Goal: Answer question/provide support: Answer question/provide support

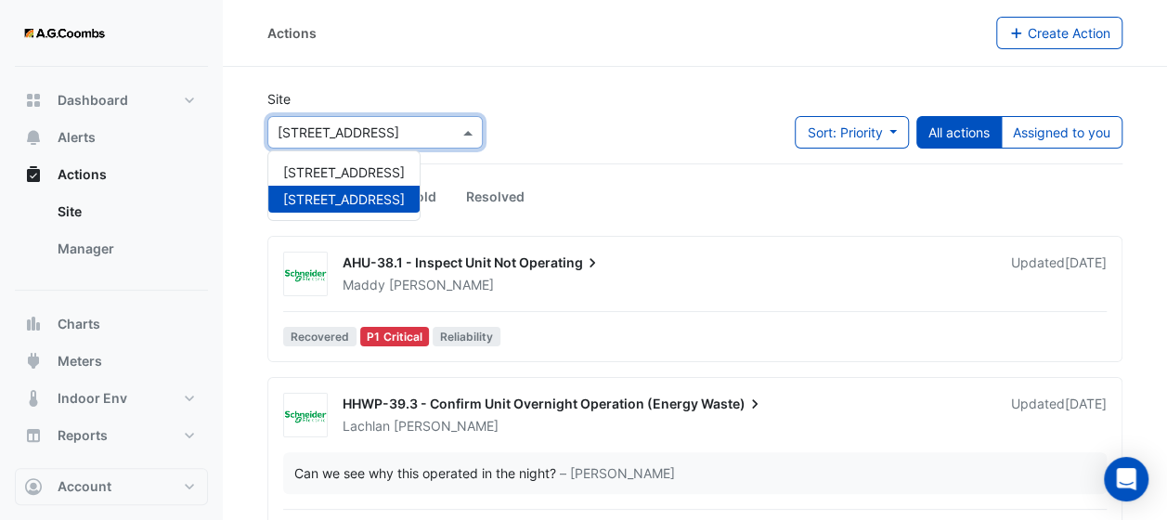
click at [433, 126] on input "text" at bounding box center [357, 134] width 158 height 20
click at [377, 169] on span "[STREET_ADDRESS]" at bounding box center [344, 172] width 122 height 16
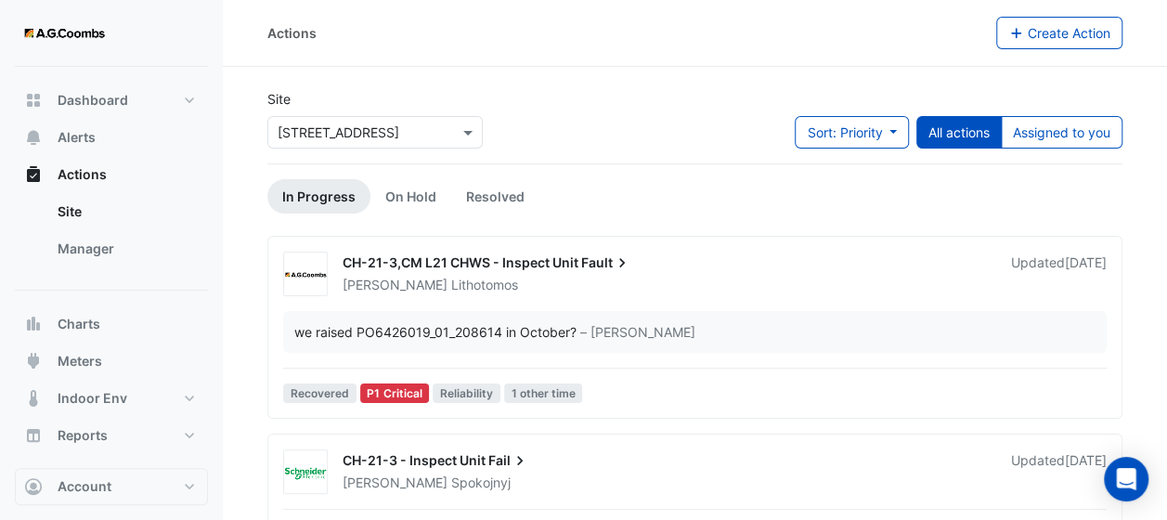
click at [462, 321] on div "we raised PO6426019_01_208614 in October? – [PERSON_NAME]" at bounding box center [695, 332] width 824 height 42
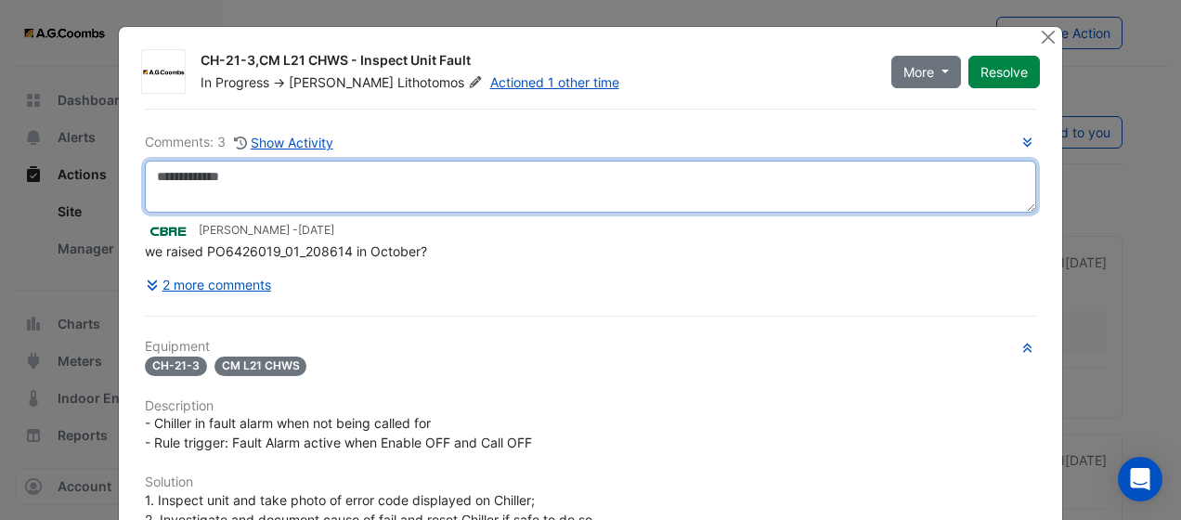
click at [373, 182] on textarea at bounding box center [591, 187] width 892 height 52
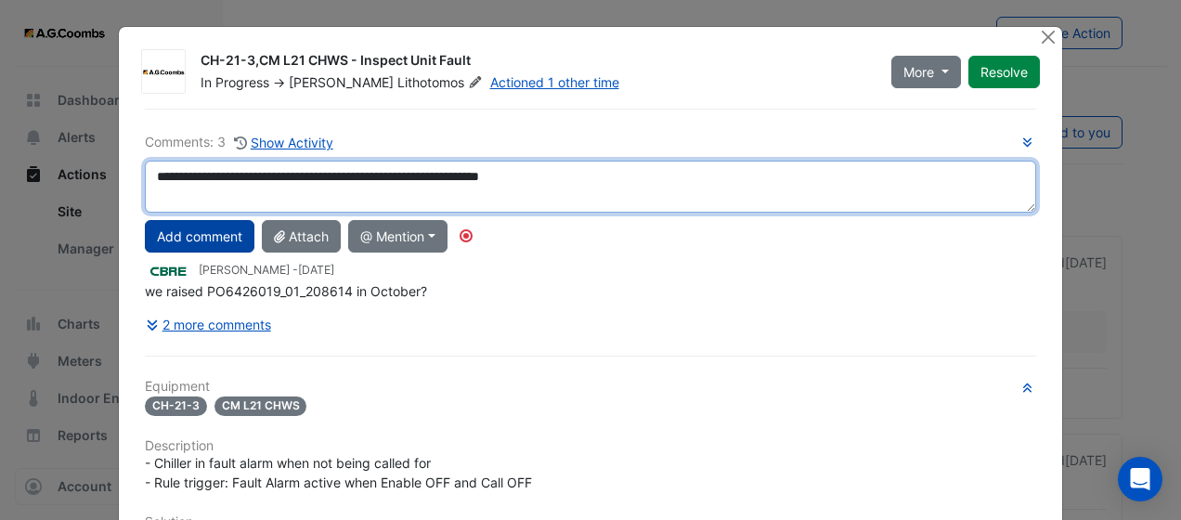
type textarea "**********"
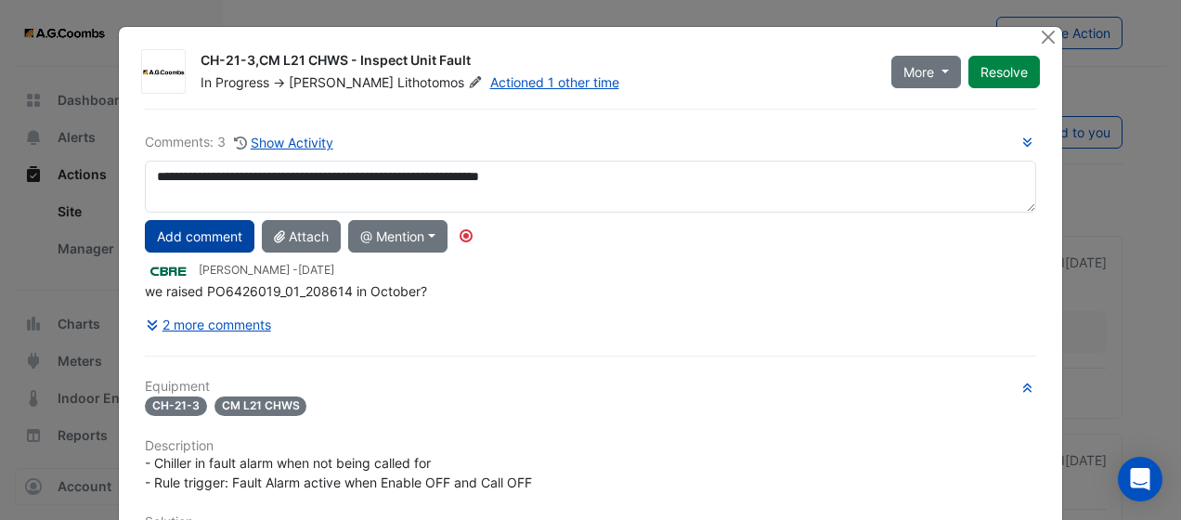
click at [181, 238] on button "Add comment" at bounding box center [200, 236] width 110 height 33
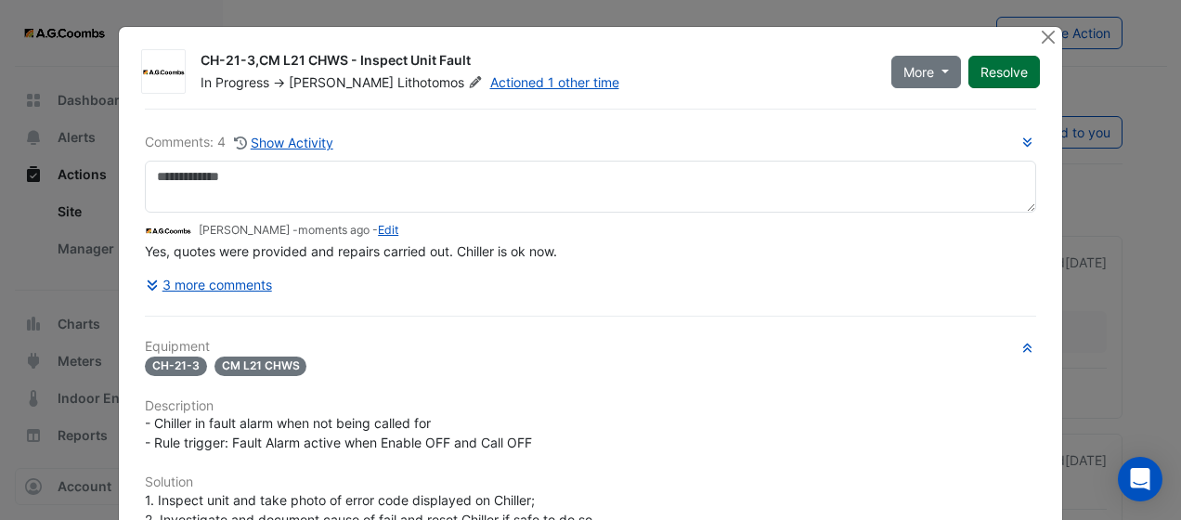
click at [999, 68] on button "Resolve" at bounding box center [1005, 72] width 72 height 33
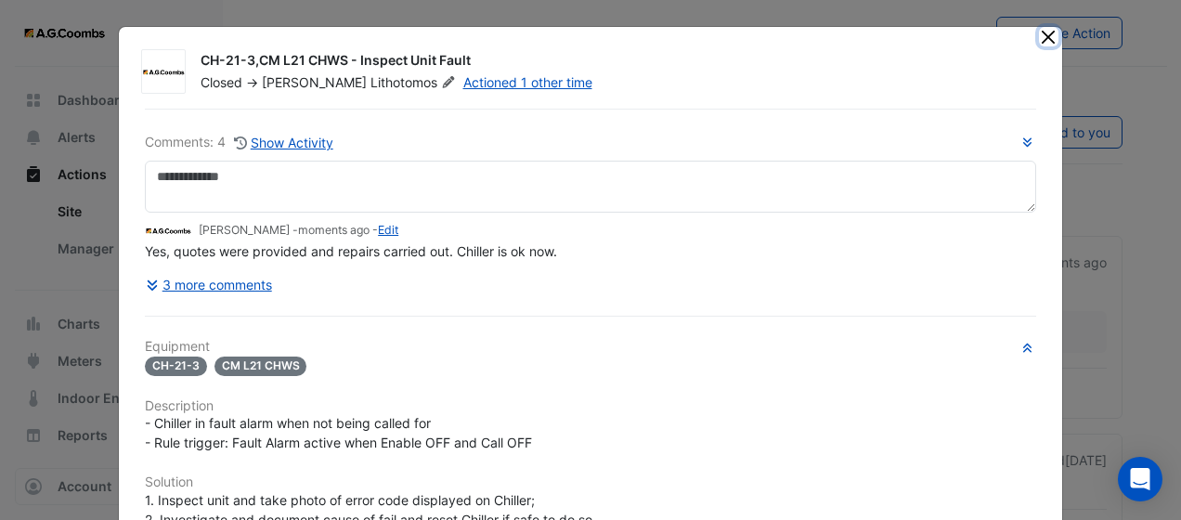
click at [1042, 42] on button "Close" at bounding box center [1049, 37] width 20 height 20
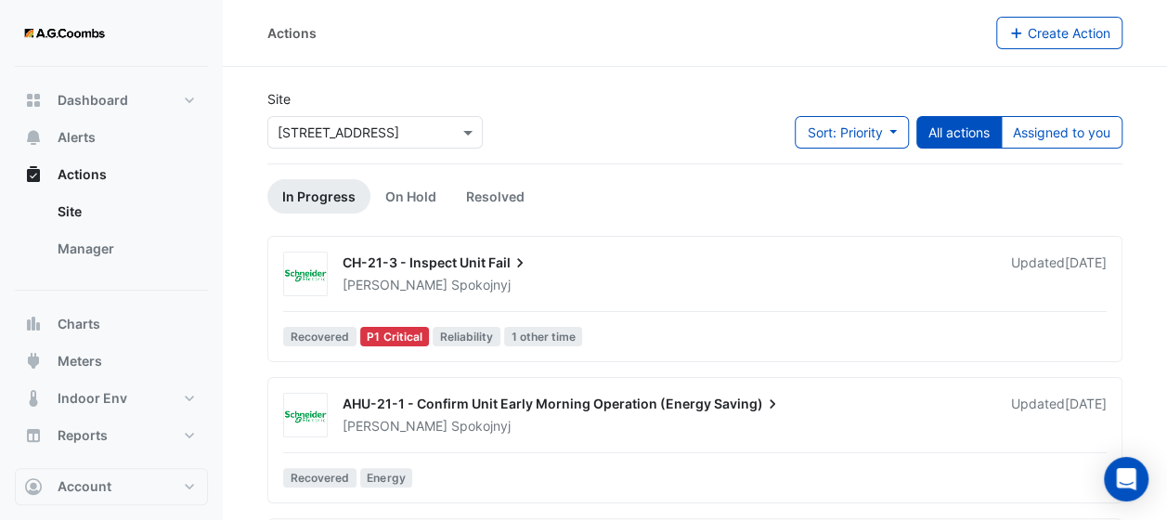
click at [541, 293] on div "[PERSON_NAME]" at bounding box center [666, 285] width 650 height 19
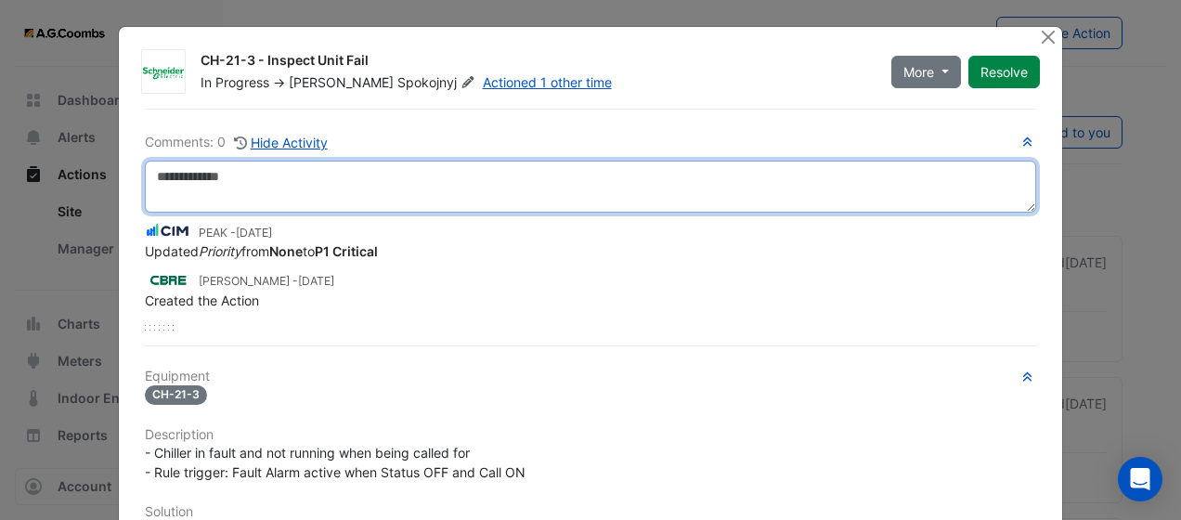
click at [591, 180] on textarea at bounding box center [591, 187] width 892 height 52
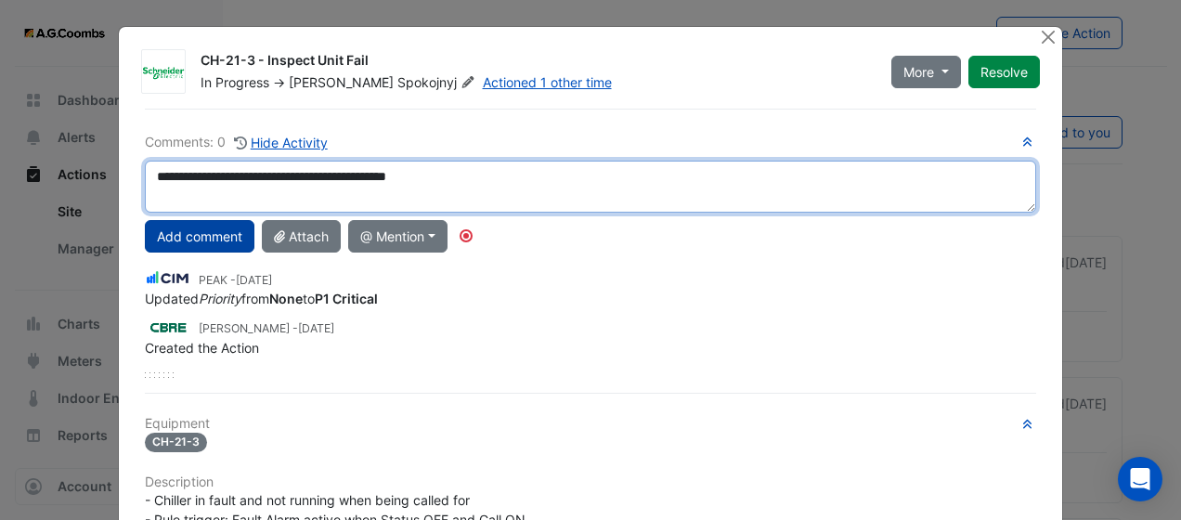
type textarea "**********"
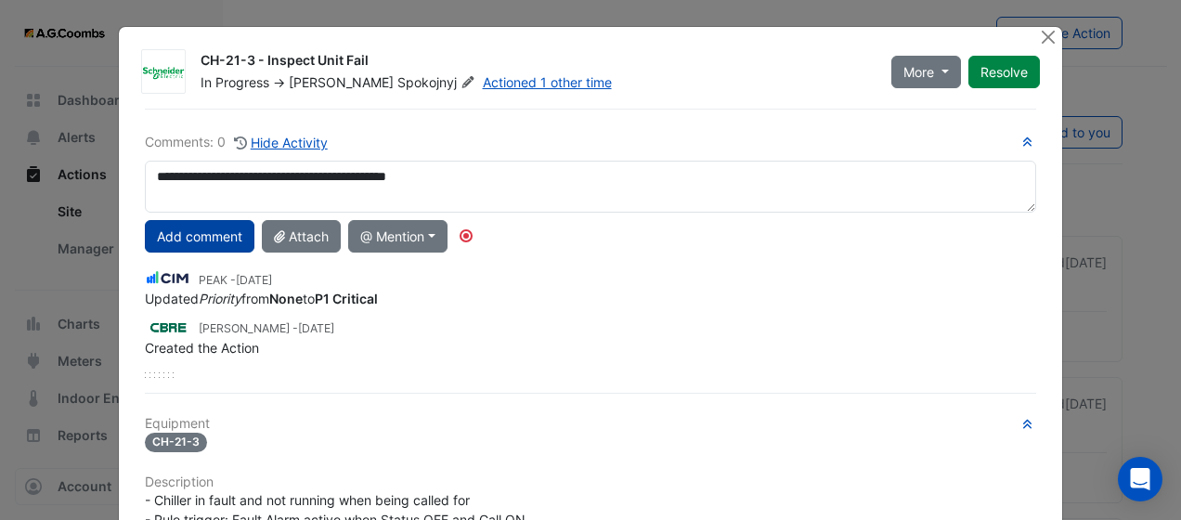
click at [165, 240] on button "Add comment" at bounding box center [200, 236] width 110 height 33
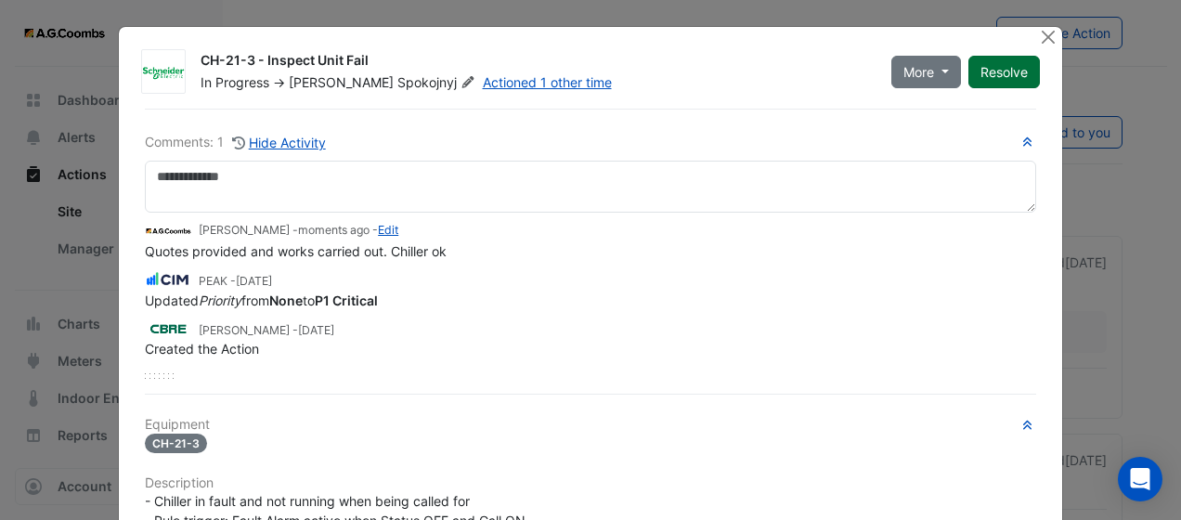
click at [994, 66] on button "Resolve" at bounding box center [1005, 72] width 72 height 33
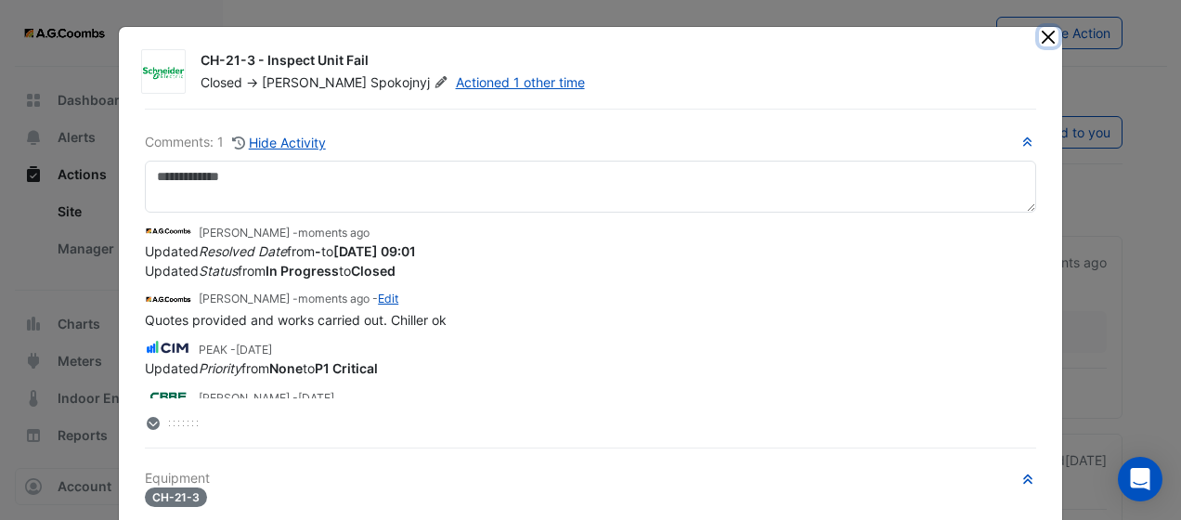
click at [1044, 42] on button "Close" at bounding box center [1049, 37] width 20 height 20
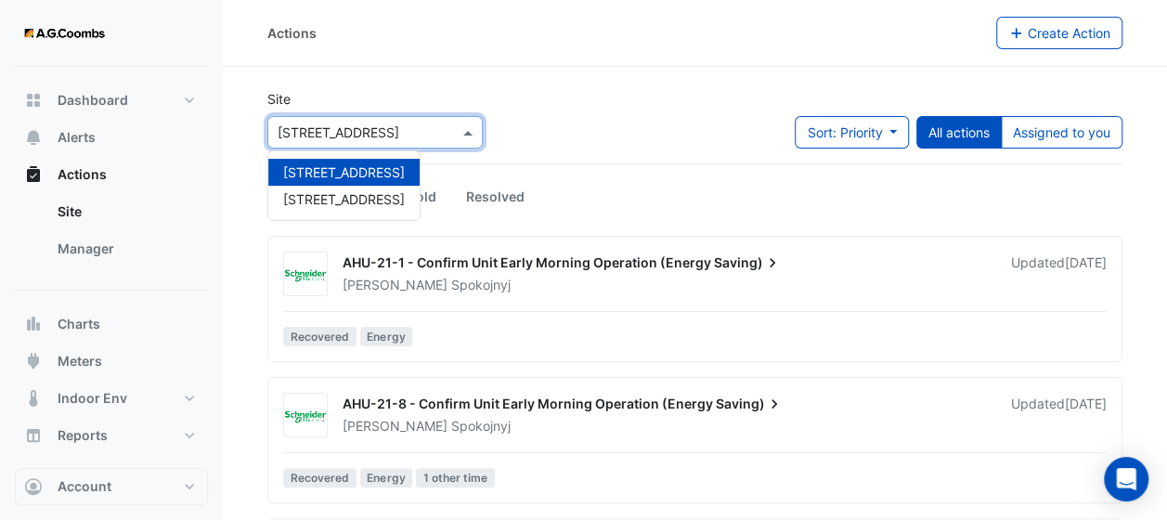
click at [437, 135] on div at bounding box center [375, 132] width 214 height 21
click at [366, 194] on span "[STREET_ADDRESS]" at bounding box center [344, 199] width 122 height 16
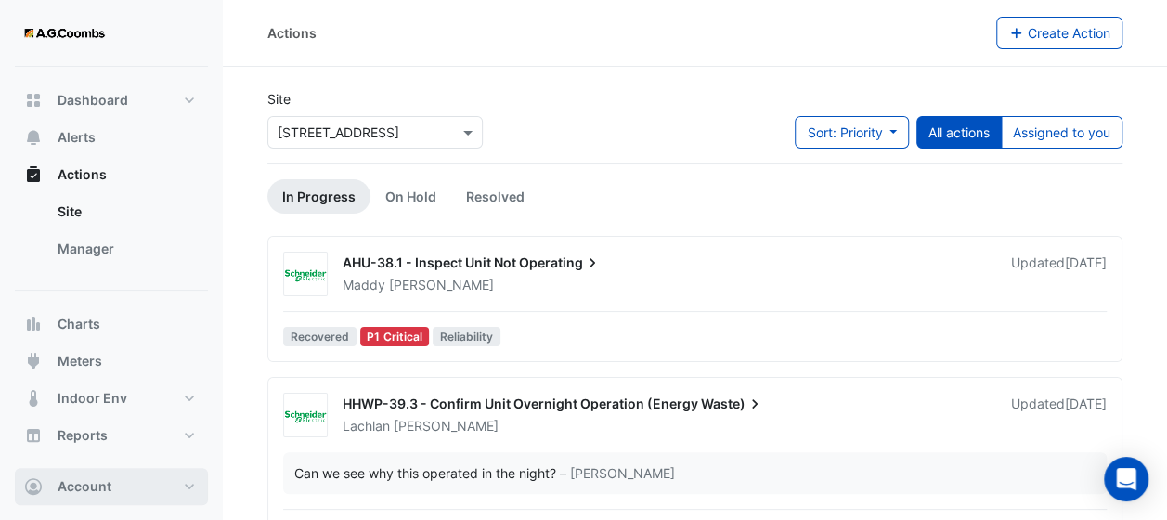
click at [113, 492] on button "Account" at bounding box center [111, 486] width 193 height 37
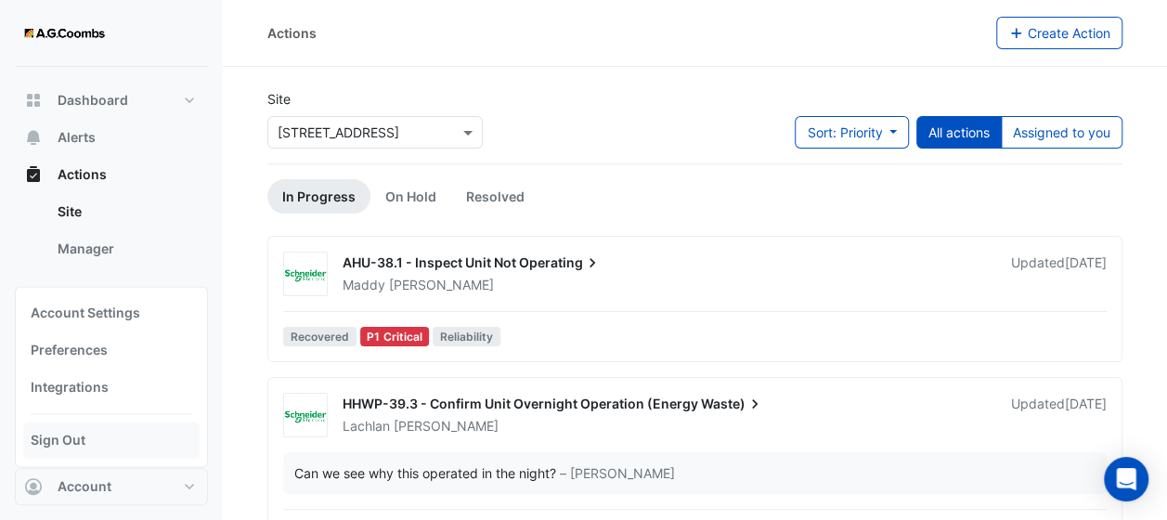
click at [76, 435] on link "Sign Out" at bounding box center [111, 440] width 176 height 37
